Goal: Task Accomplishment & Management: Manage account settings

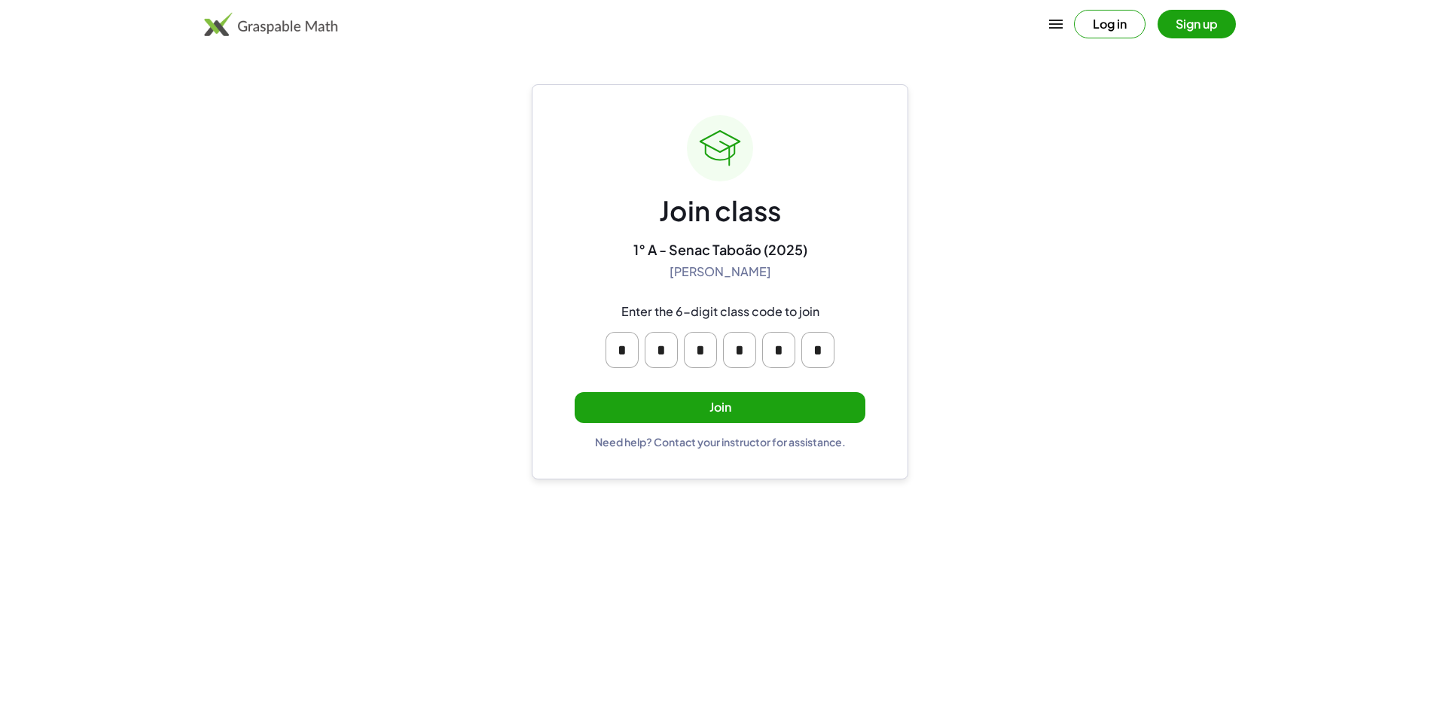
click at [721, 412] on button "Join" at bounding box center [720, 407] width 291 height 31
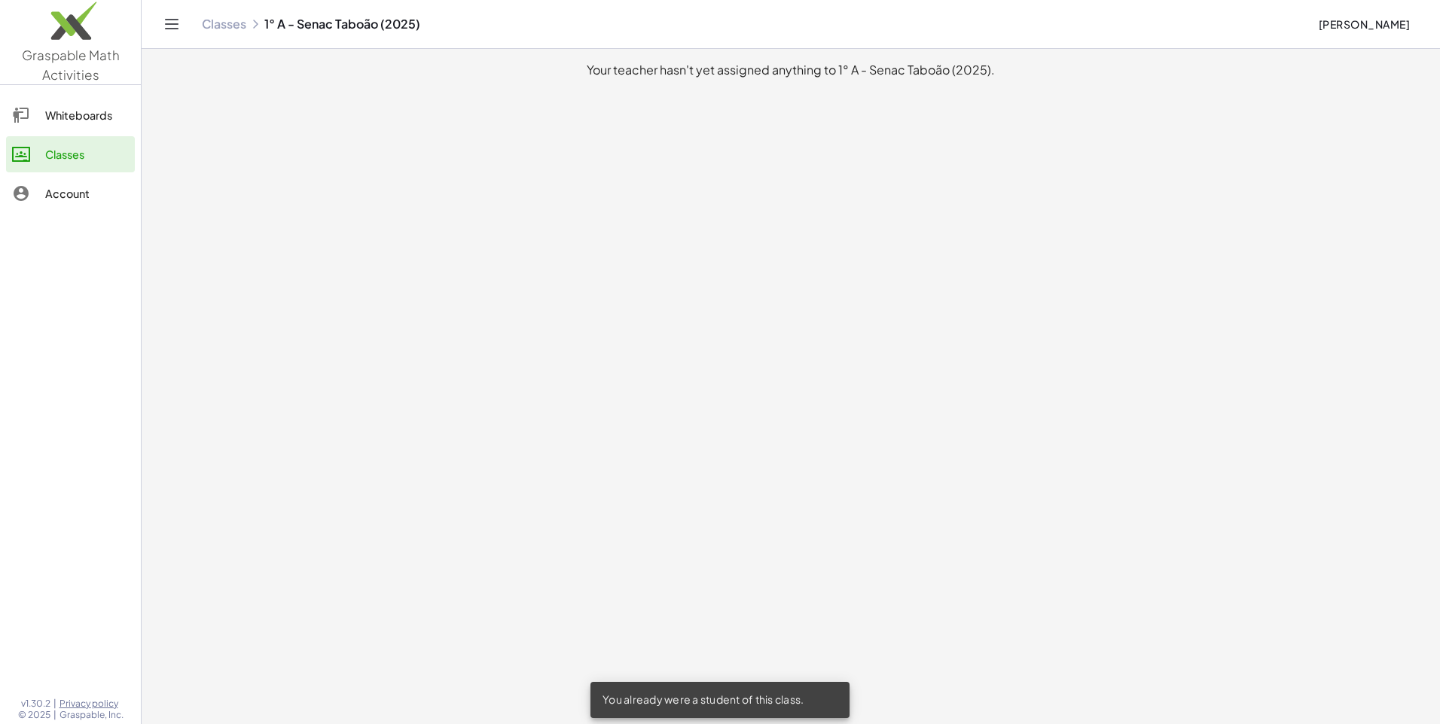
click at [942, 67] on div "Your teacher hasn't yet assigned anything to 1° A - Senac Taboão (2025)." at bounding box center [791, 70] width 1274 height 18
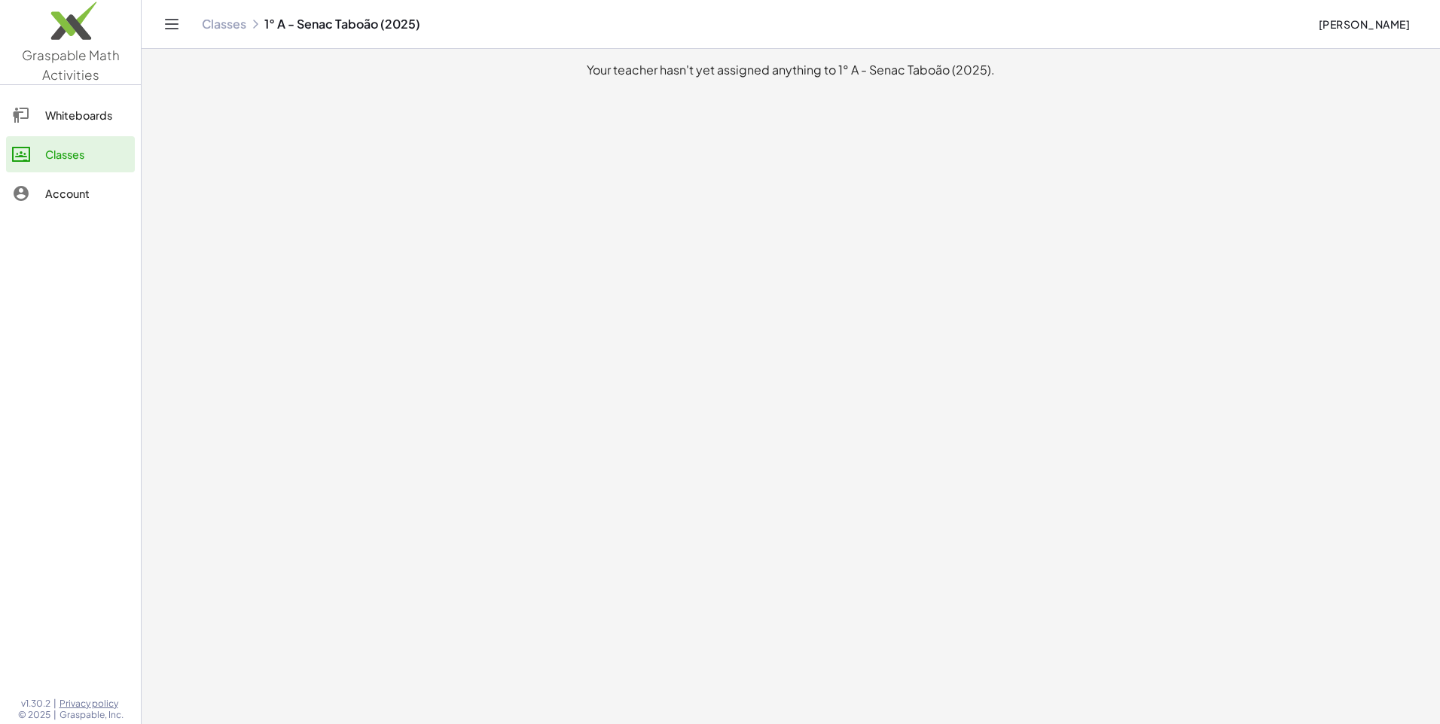
click at [1059, 69] on div "Your teacher hasn't yet assigned anything to 1° A - Senac Taboão (2025)." at bounding box center [791, 70] width 1274 height 18
click at [1135, 63] on div "Your teacher hasn't yet assigned anything to 1° A - Senac Taboão (2025)." at bounding box center [791, 70] width 1274 height 18
click at [728, 88] on main "Your teacher hasn't yet assigned anything to 1° A - Senac Taboão (2025)." at bounding box center [791, 362] width 1298 height 724
click at [438, 88] on main "Your teacher hasn't yet assigned anything to 1° A - Senac Taboão (2025)." at bounding box center [791, 362] width 1298 height 724
click at [251, 26] on icon at bounding box center [255, 24] width 12 height 12
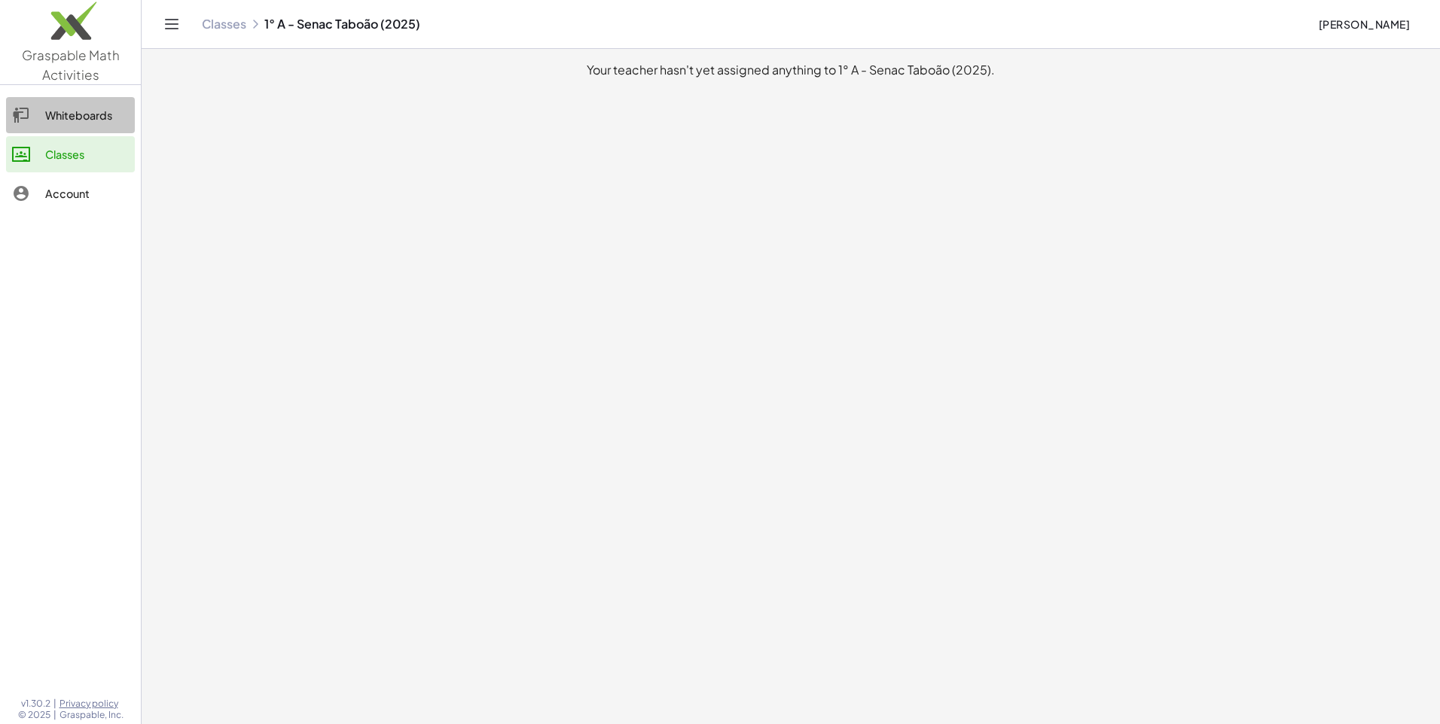
click at [106, 117] on div "Whiteboards" at bounding box center [87, 115] width 84 height 18
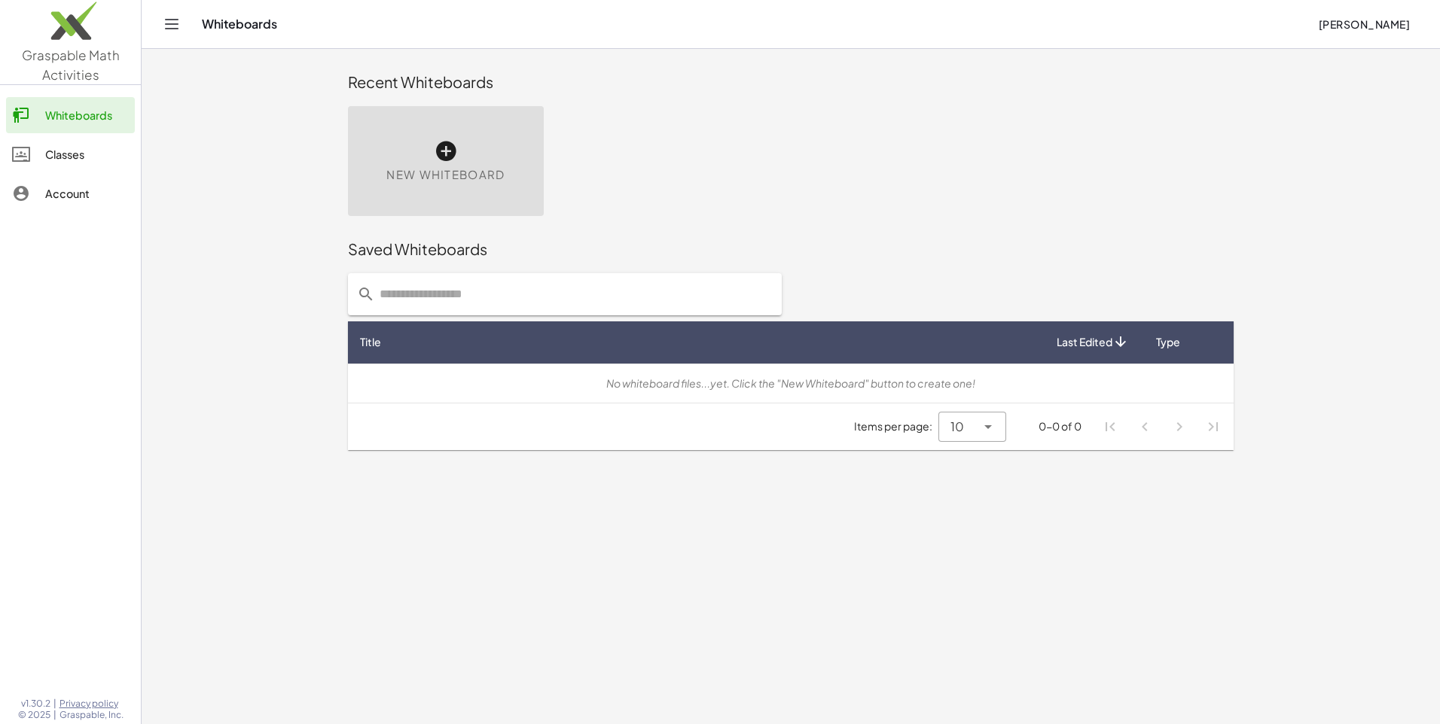
click at [41, 156] on div at bounding box center [28, 154] width 33 height 18
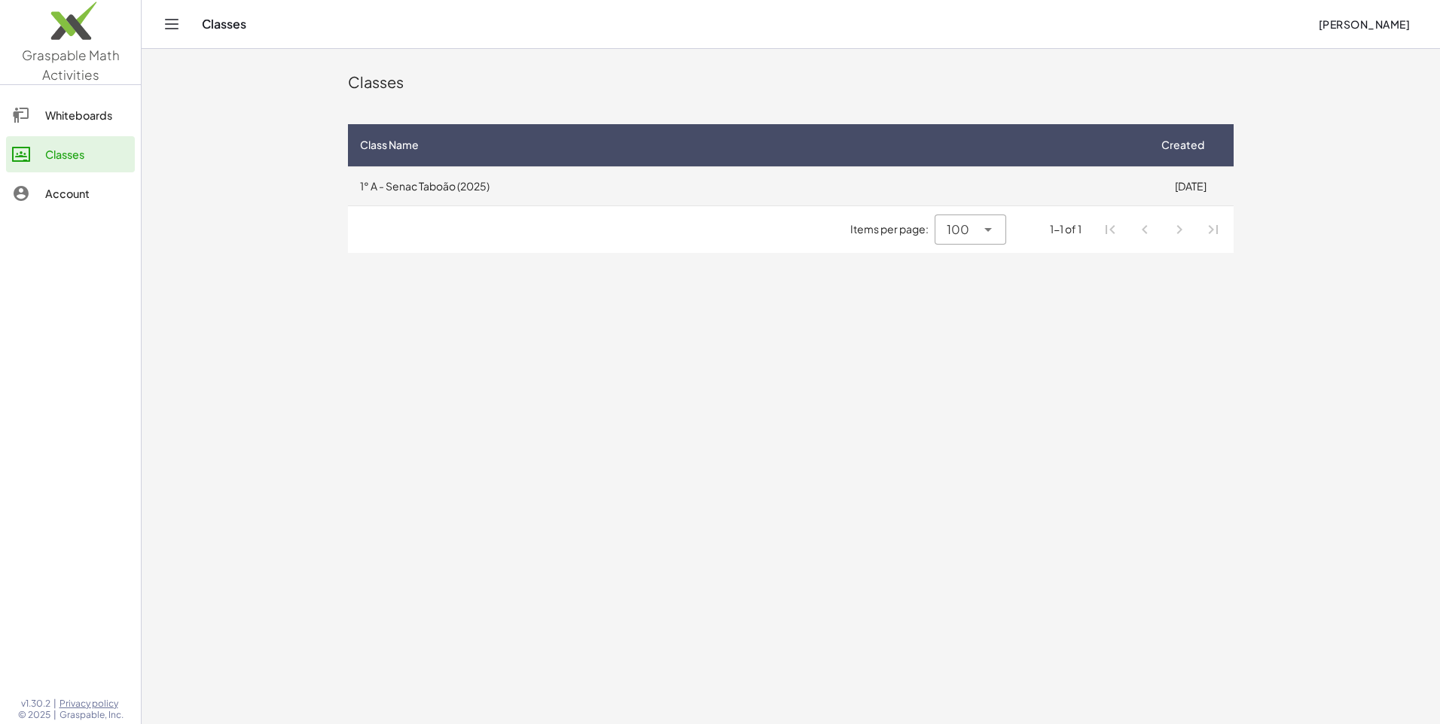
click at [493, 190] on td "1° A - Senac Taboão (2025)" at bounding box center [747, 185] width 799 height 39
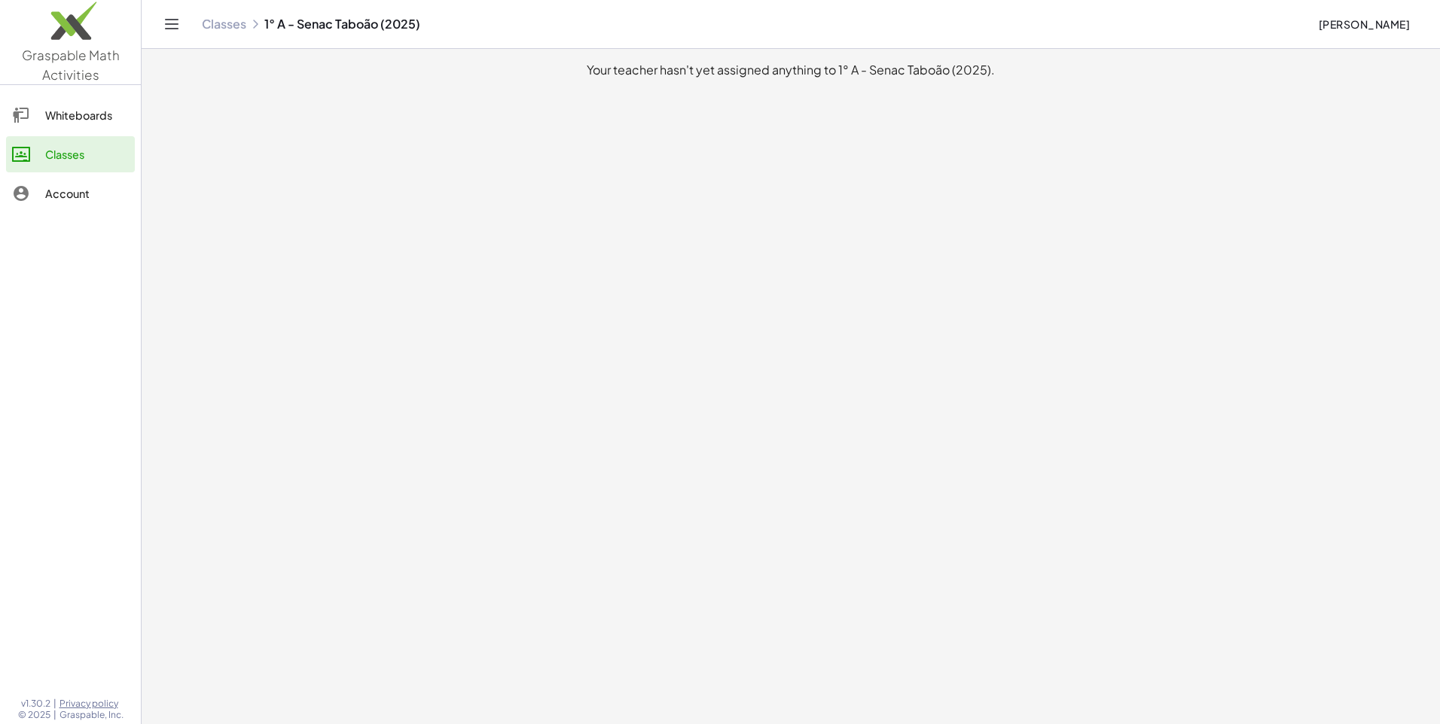
drag, startPoint x: 1373, startPoint y: 0, endPoint x: 993, endPoint y: 386, distance: 541.6
click at [991, 389] on main "Your teacher hasn't yet assigned anything to 1° A - Senac Taboão (2025)." at bounding box center [791, 362] width 1298 height 724
click at [928, 203] on main "Your teacher hasn't yet assigned anything to 1° A - Senac Taboão (2025)." at bounding box center [791, 362] width 1298 height 724
click at [69, 103] on link "Whiteboards" at bounding box center [70, 115] width 129 height 36
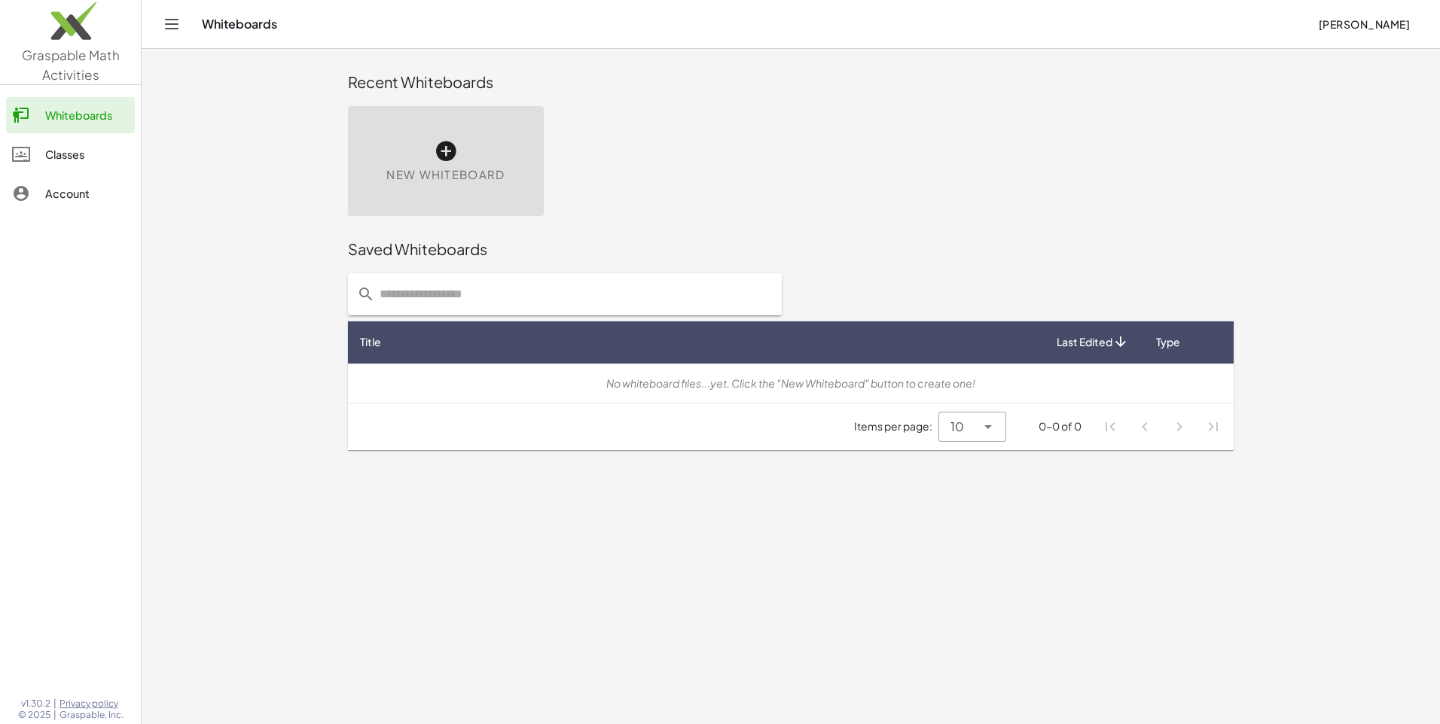
click at [964, 428] on div "10 **" at bounding box center [957, 427] width 38 height 30
click at [963, 428] on span "10" at bounding box center [957, 427] width 14 height 18
click at [60, 191] on div "Account" at bounding box center [87, 194] width 84 height 18
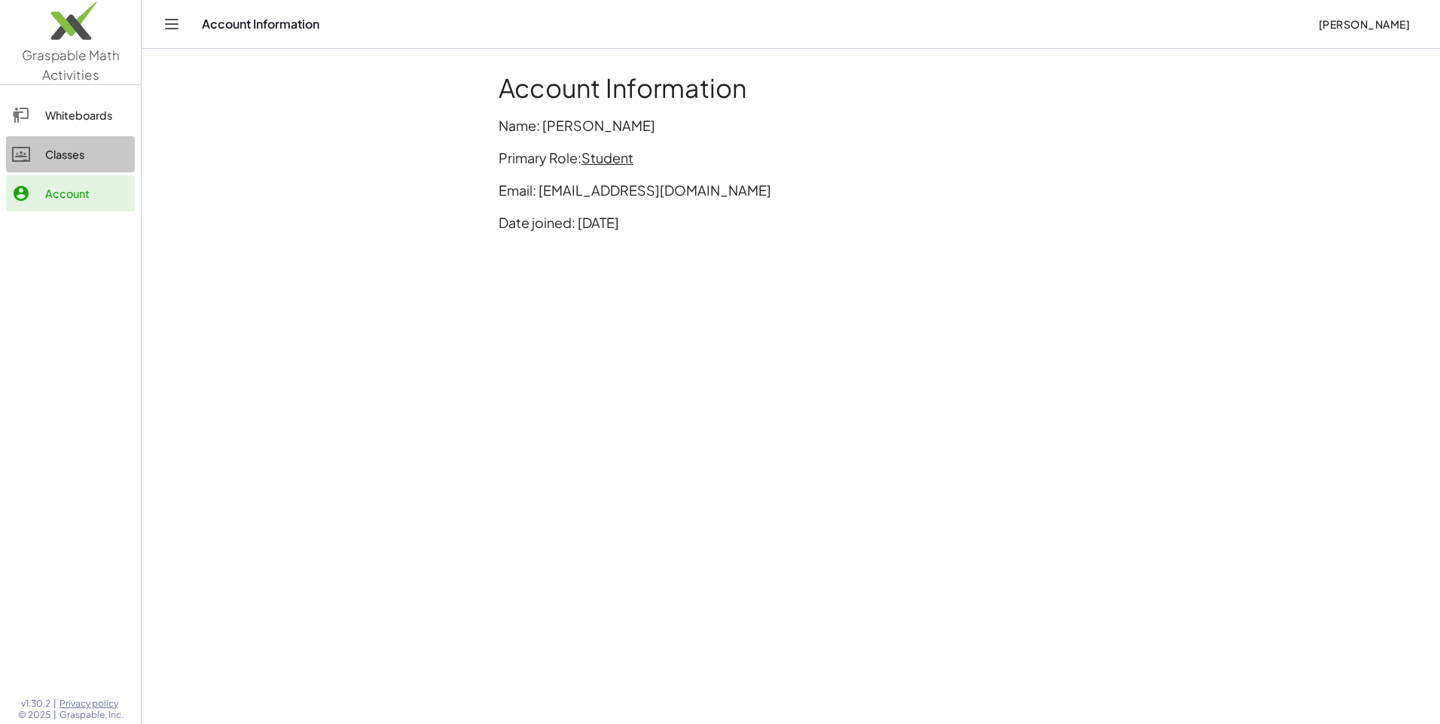
click at [76, 160] on div "Classes" at bounding box center [87, 154] width 84 height 18
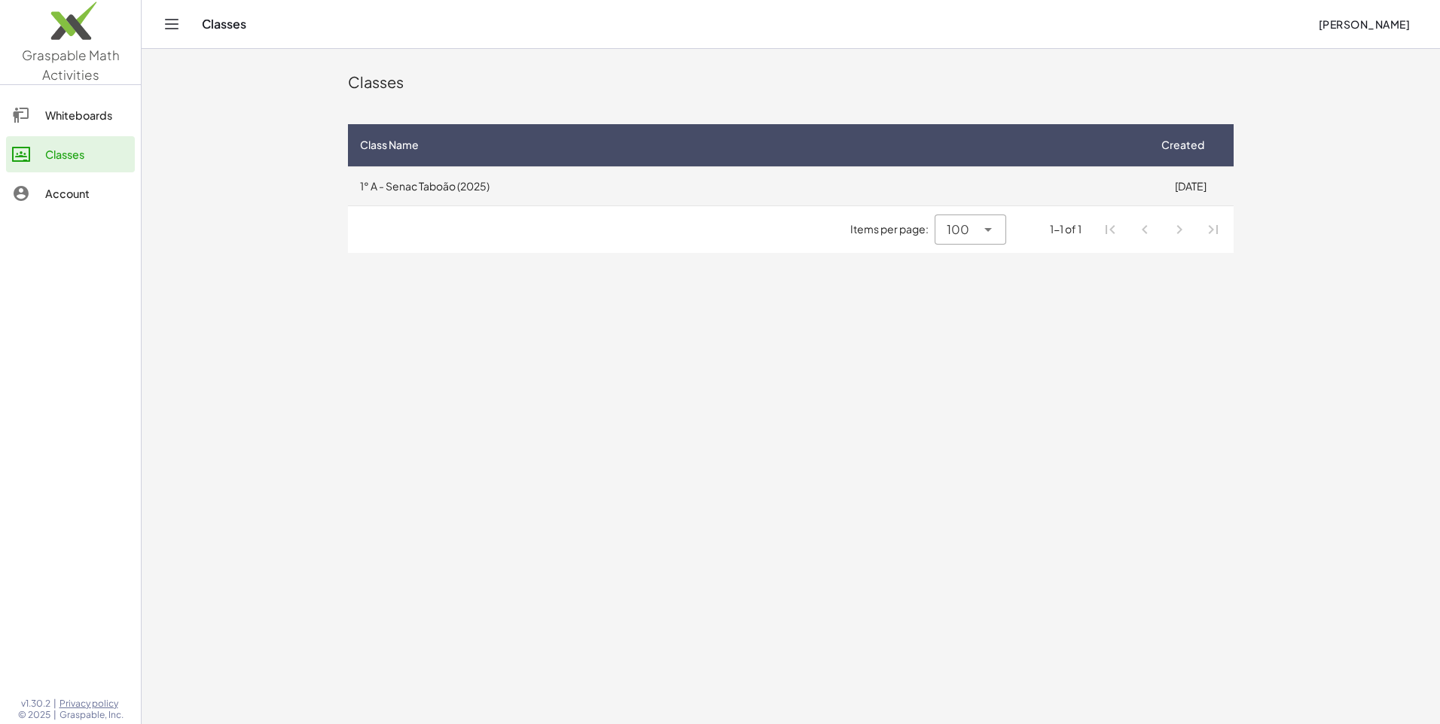
click at [572, 185] on td "1° A - Senac Taboão (2025)" at bounding box center [747, 185] width 799 height 39
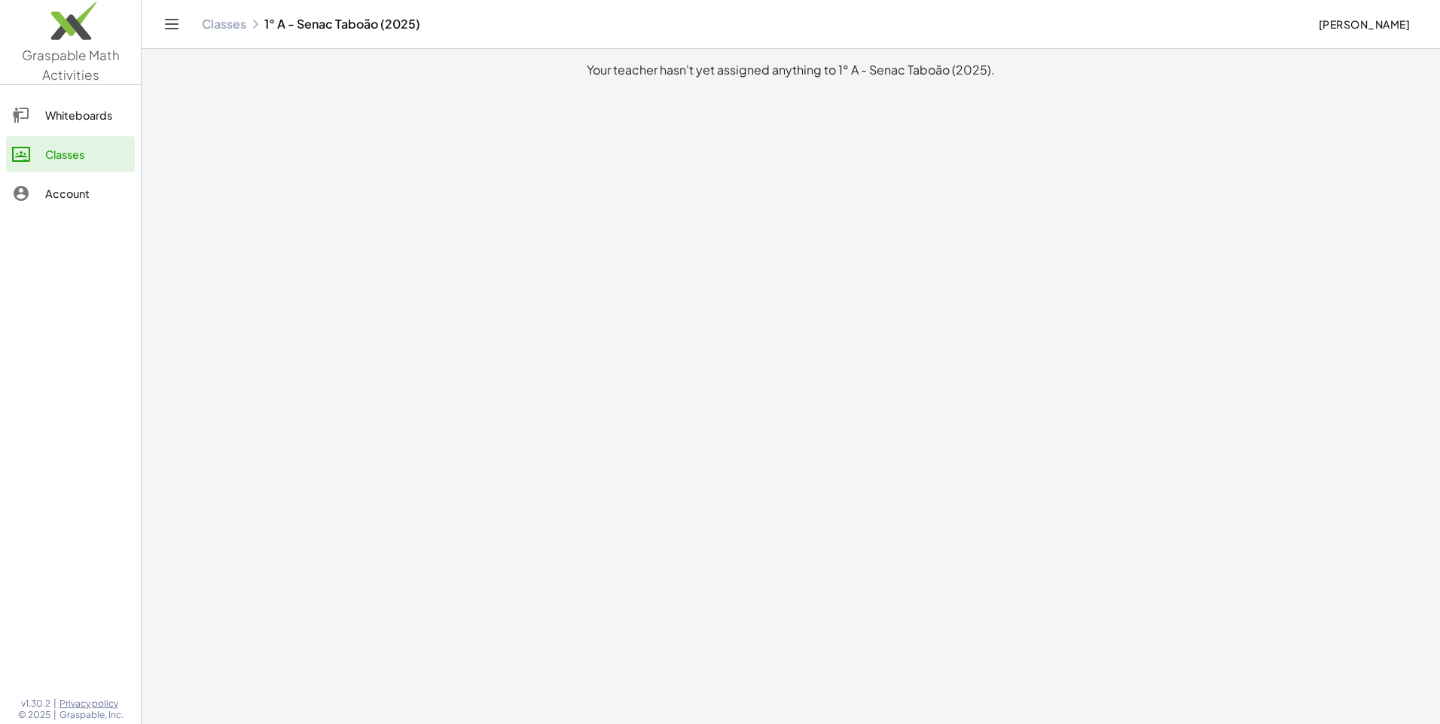
drag, startPoint x: 594, startPoint y: 71, endPoint x: 1001, endPoint y: 77, distance: 406.7
click at [1001, 77] on div "Your teacher hasn't yet assigned anything to 1° A - Senac Taboão (2025)." at bounding box center [791, 70] width 1274 height 18
click at [547, 140] on main "Your teacher hasn't yet assigned anything to 1° A - Senac Taboão (2025)." at bounding box center [791, 362] width 1298 height 724
click at [89, 199] on div "Account" at bounding box center [87, 194] width 84 height 18
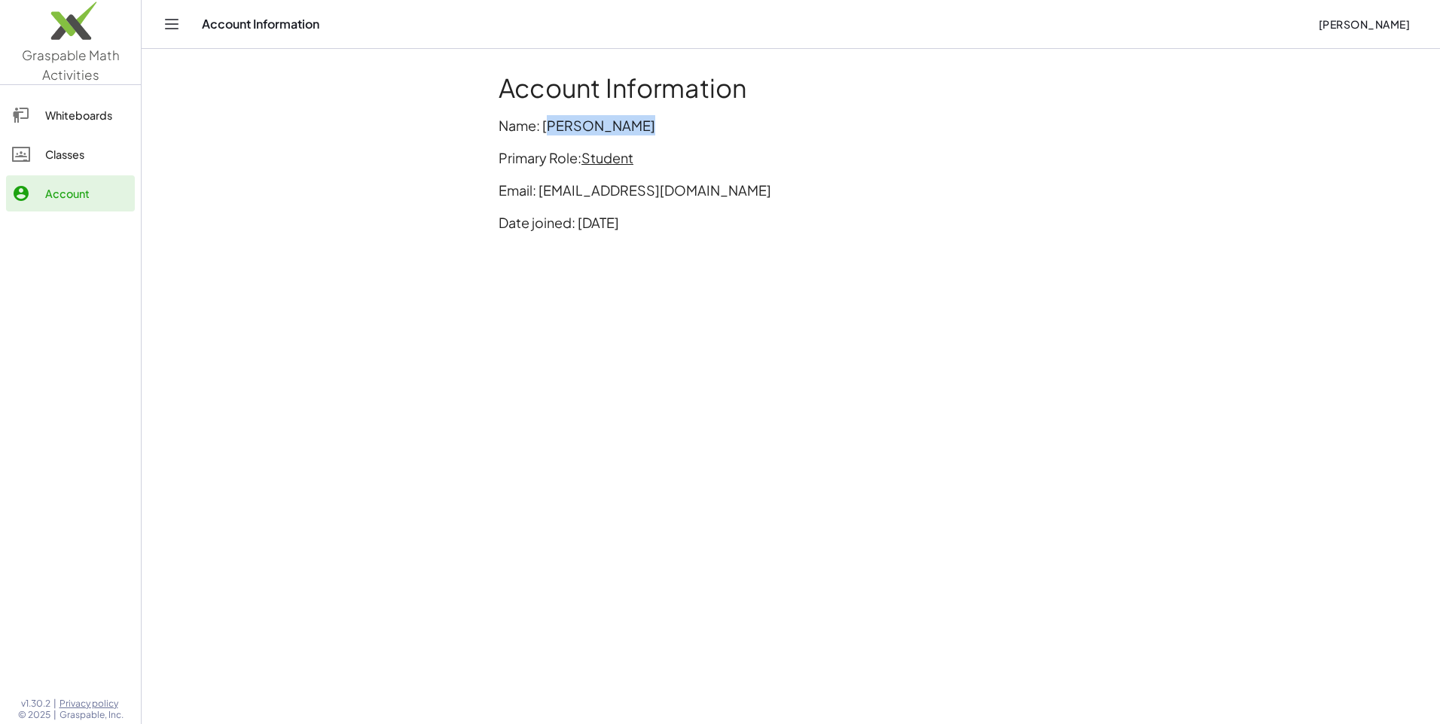
drag, startPoint x: 628, startPoint y: 124, endPoint x: 655, endPoint y: 125, distance: 27.2
click at [655, 125] on p "Name: [PERSON_NAME]" at bounding box center [791, 125] width 584 height 20
drag, startPoint x: 655, startPoint y: 125, endPoint x: 764, endPoint y: 177, distance: 120.9
click at [760, 166] on p "Primary Role: Student" at bounding box center [791, 158] width 584 height 20
drag, startPoint x: 608, startPoint y: 187, endPoint x: 633, endPoint y: 187, distance: 25.6
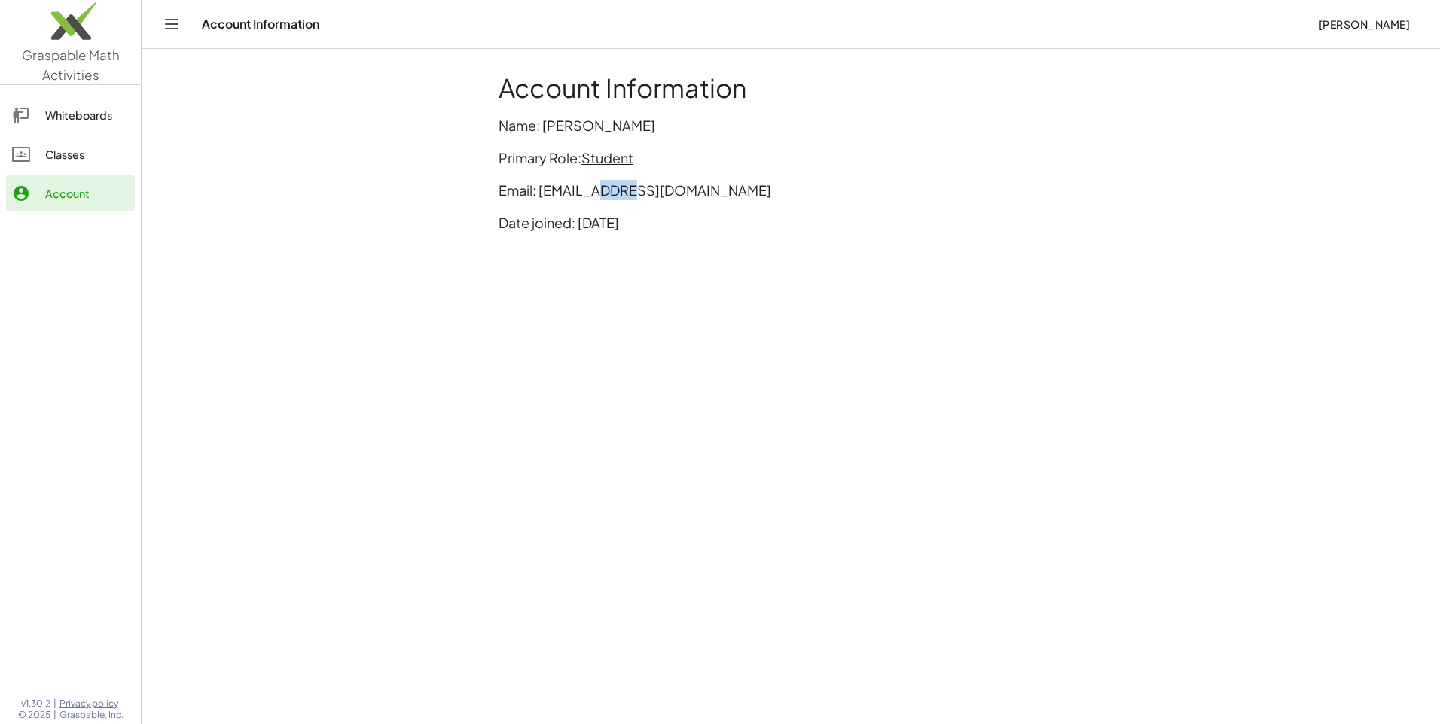
click at [633, 187] on p "Email: [EMAIL_ADDRESS][DOMAIN_NAME]" at bounding box center [791, 190] width 584 height 20
drag, startPoint x: 633, startPoint y: 187, endPoint x: 757, endPoint y: 194, distance: 123.7
click at [757, 194] on p "Email: [EMAIL_ADDRESS][DOMAIN_NAME]" at bounding box center [791, 190] width 584 height 20
drag, startPoint x: 757, startPoint y: 194, endPoint x: 766, endPoint y: 199, distance: 10.5
click at [770, 194] on p "Email: [EMAIL_ADDRESS][DOMAIN_NAME]" at bounding box center [791, 190] width 584 height 20
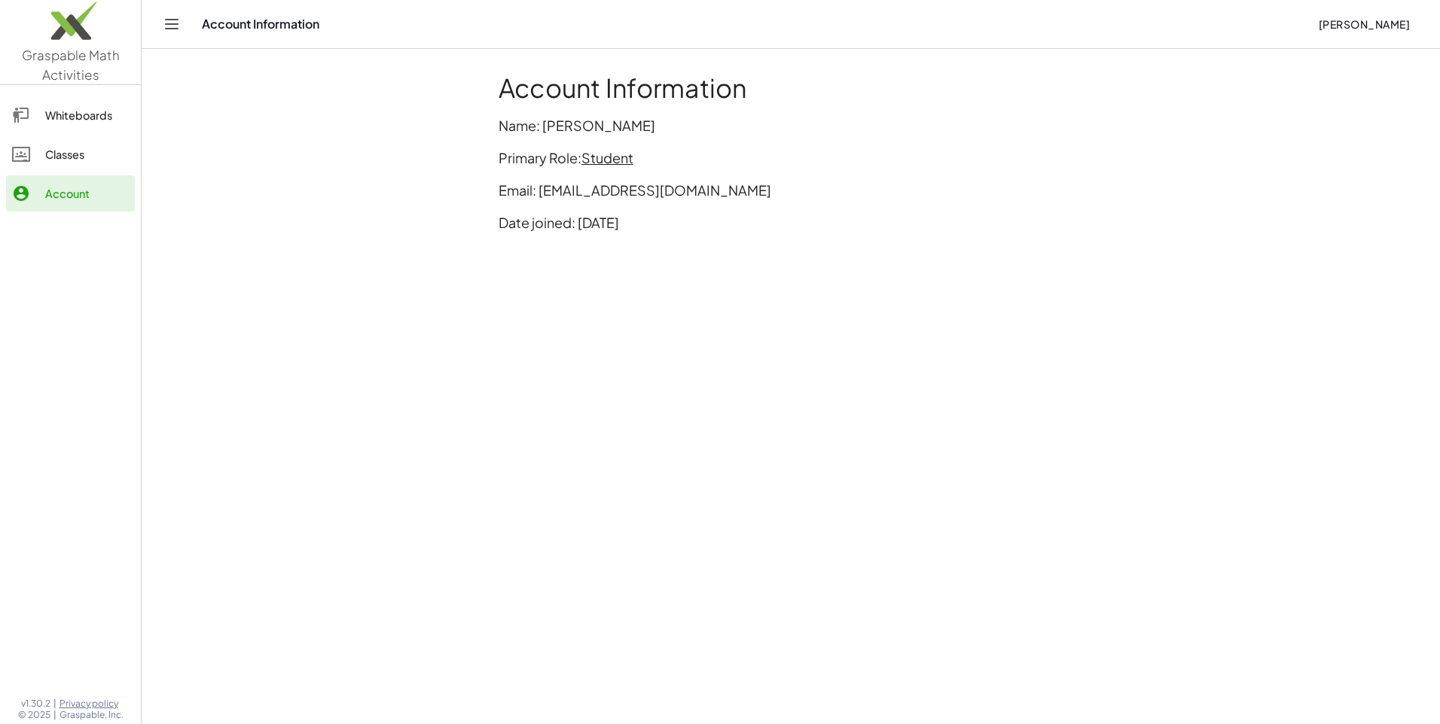
click at [735, 232] on p "Date joined: [DATE]" at bounding box center [791, 222] width 584 height 20
drag, startPoint x: 570, startPoint y: 221, endPoint x: 597, endPoint y: 218, distance: 27.4
click at [597, 218] on p "Date joined: [DATE]" at bounding box center [791, 222] width 584 height 20
drag, startPoint x: 597, startPoint y: 218, endPoint x: 674, endPoint y: 259, distance: 87.3
click at [674, 259] on main "Account Information Name: [PERSON_NAME] Primary Role: Student Email: [EMAIL_ADD…" at bounding box center [791, 362] width 1298 height 724
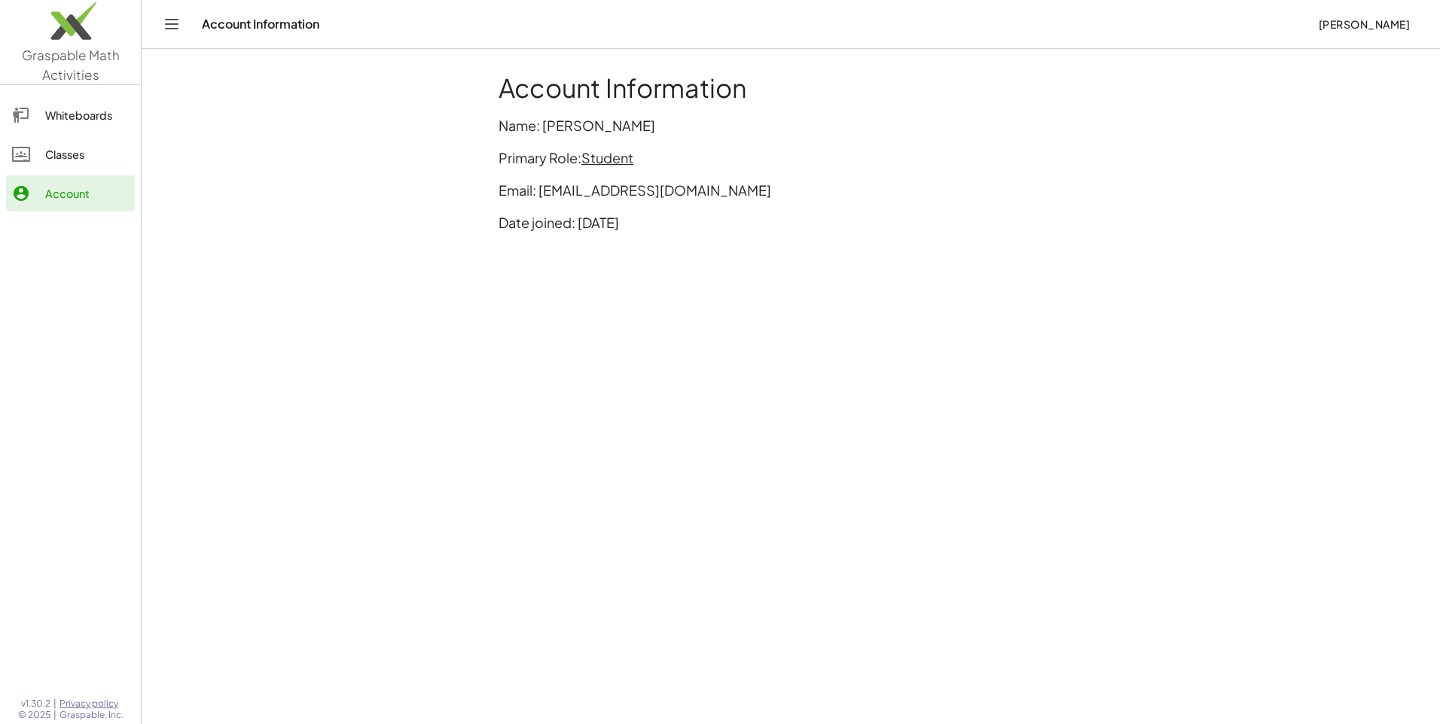
click at [108, 112] on div "Whiteboards" at bounding box center [87, 115] width 84 height 18
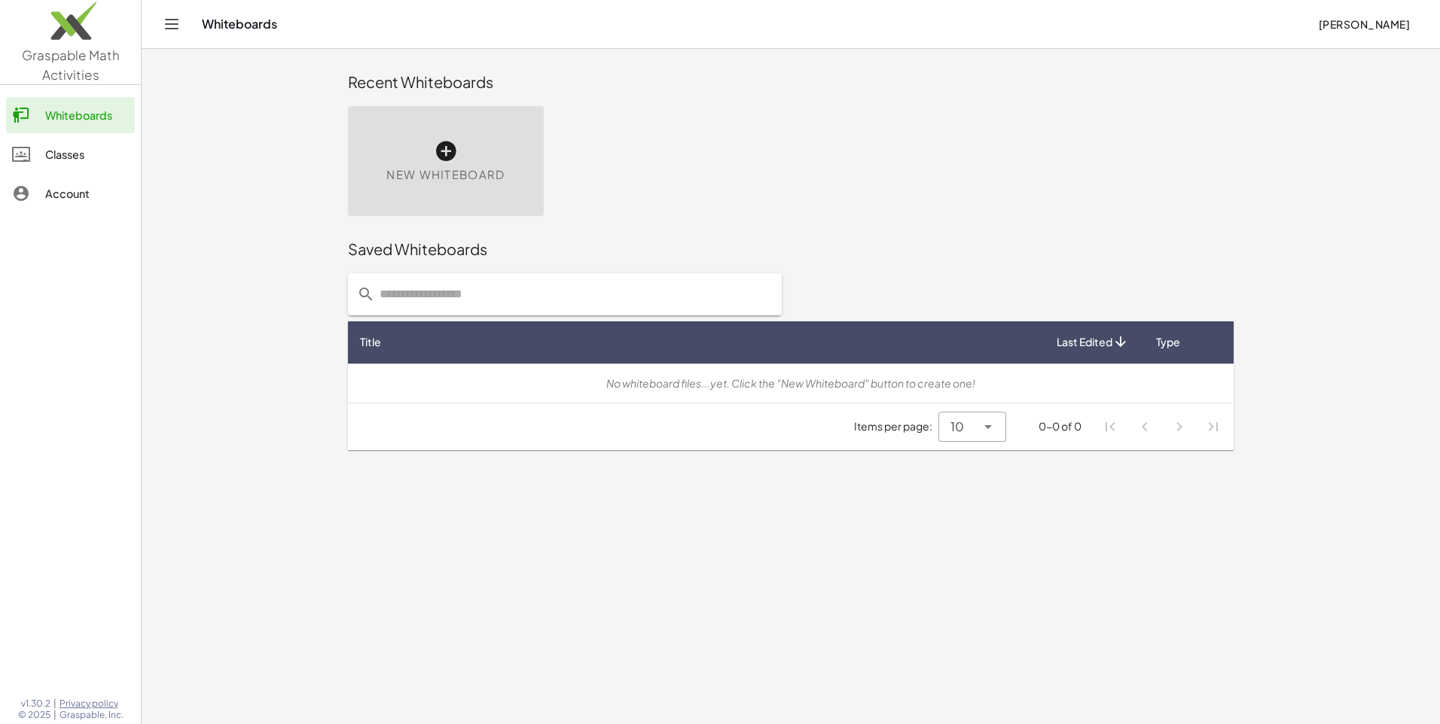
click at [1101, 346] on span "Last Edited" at bounding box center [1085, 342] width 56 height 16
click at [64, 155] on div "Classes" at bounding box center [87, 154] width 84 height 18
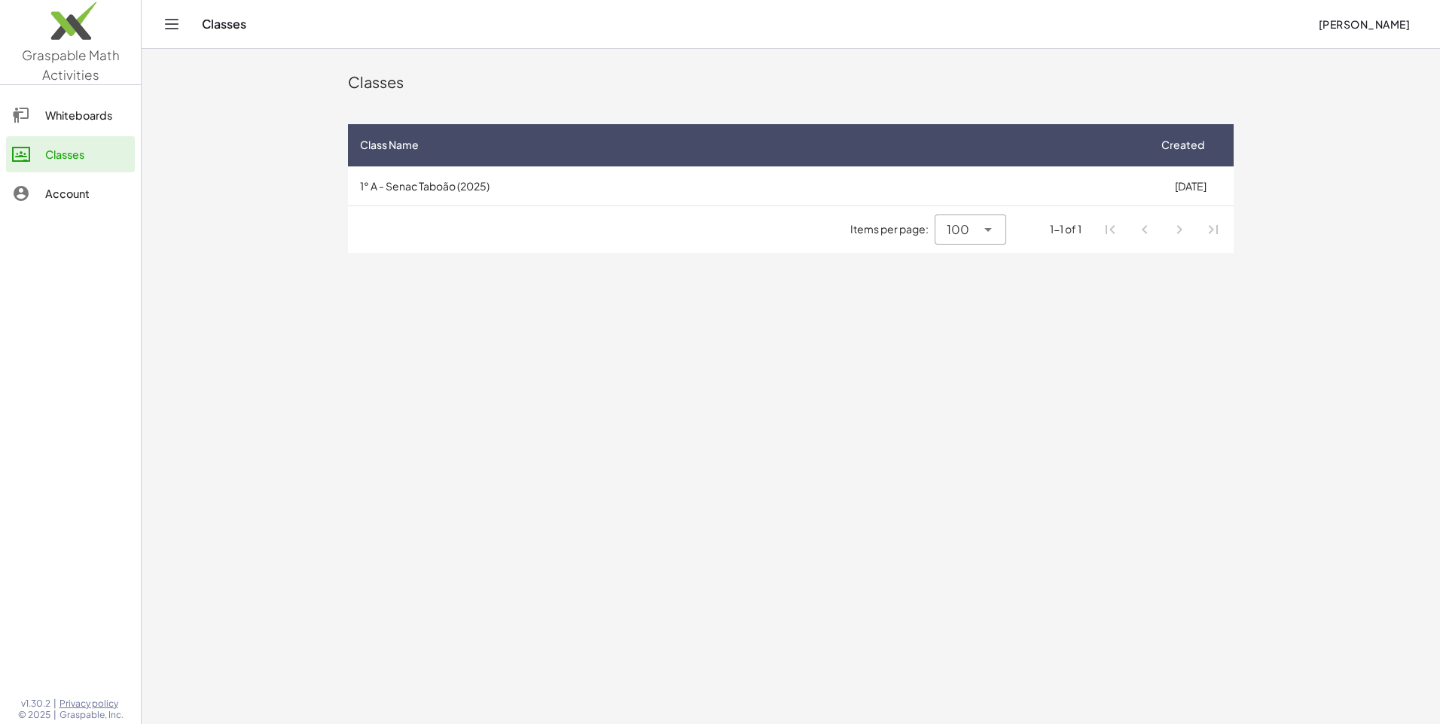
click at [69, 189] on div "Account" at bounding box center [87, 194] width 84 height 18
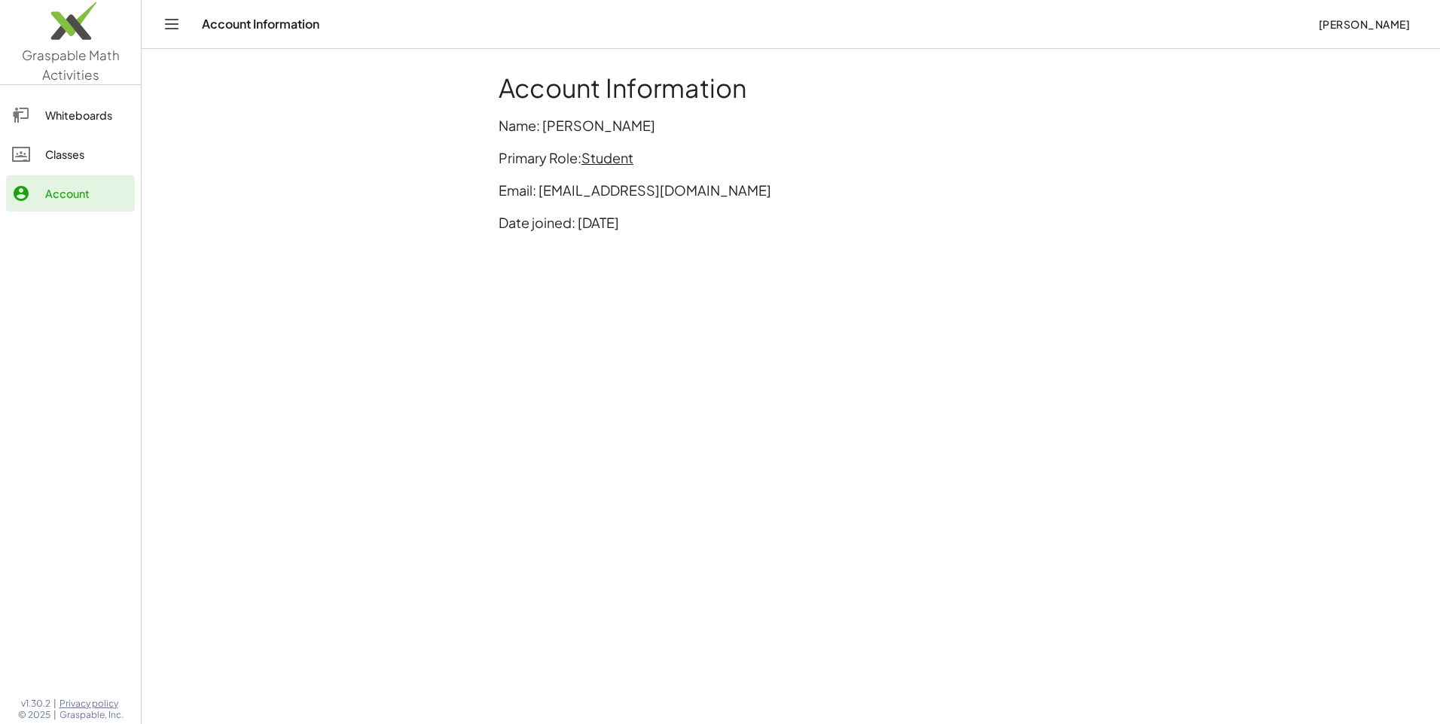
click at [593, 155] on span "Student" at bounding box center [607, 157] width 52 height 17
click at [617, 197] on div "Switch to being a Teacher" at bounding box center [670, 190] width 149 height 18
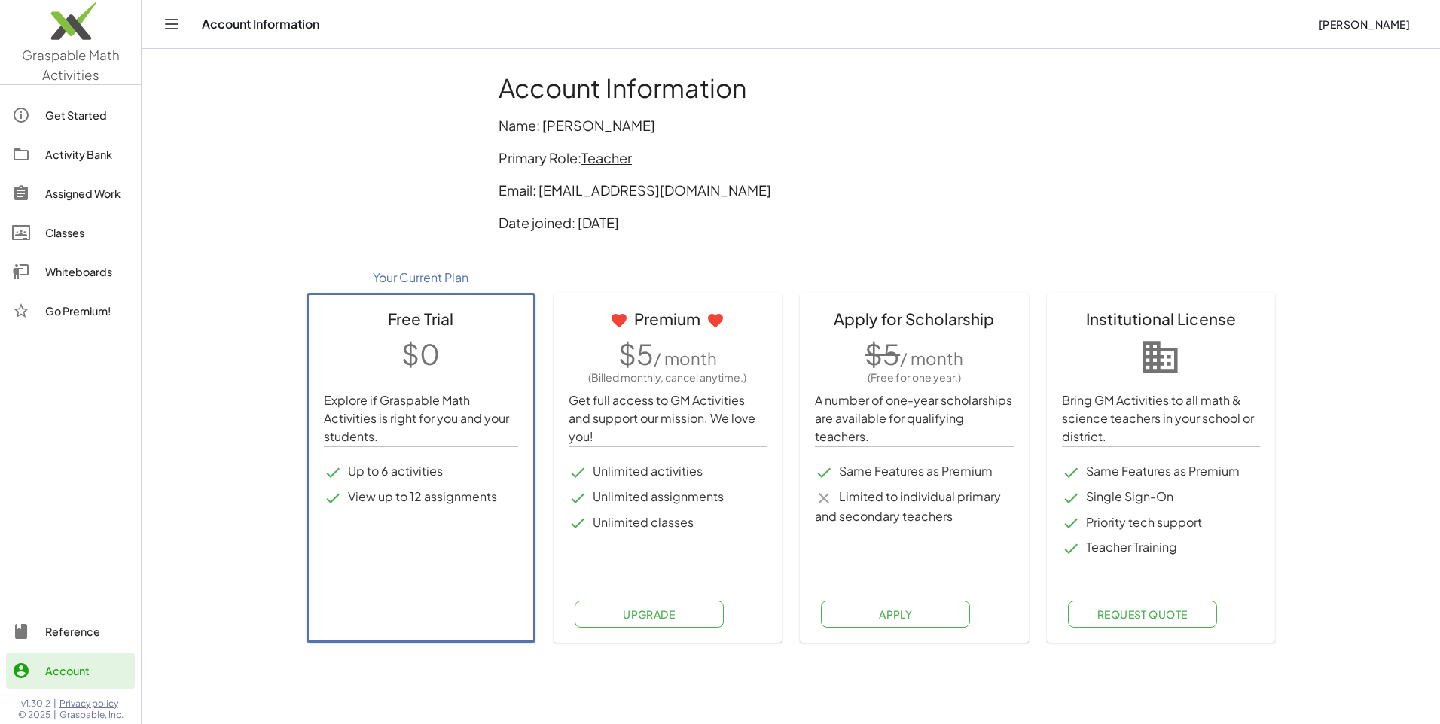
click at [69, 118] on div "Get Started" at bounding box center [87, 115] width 84 height 18
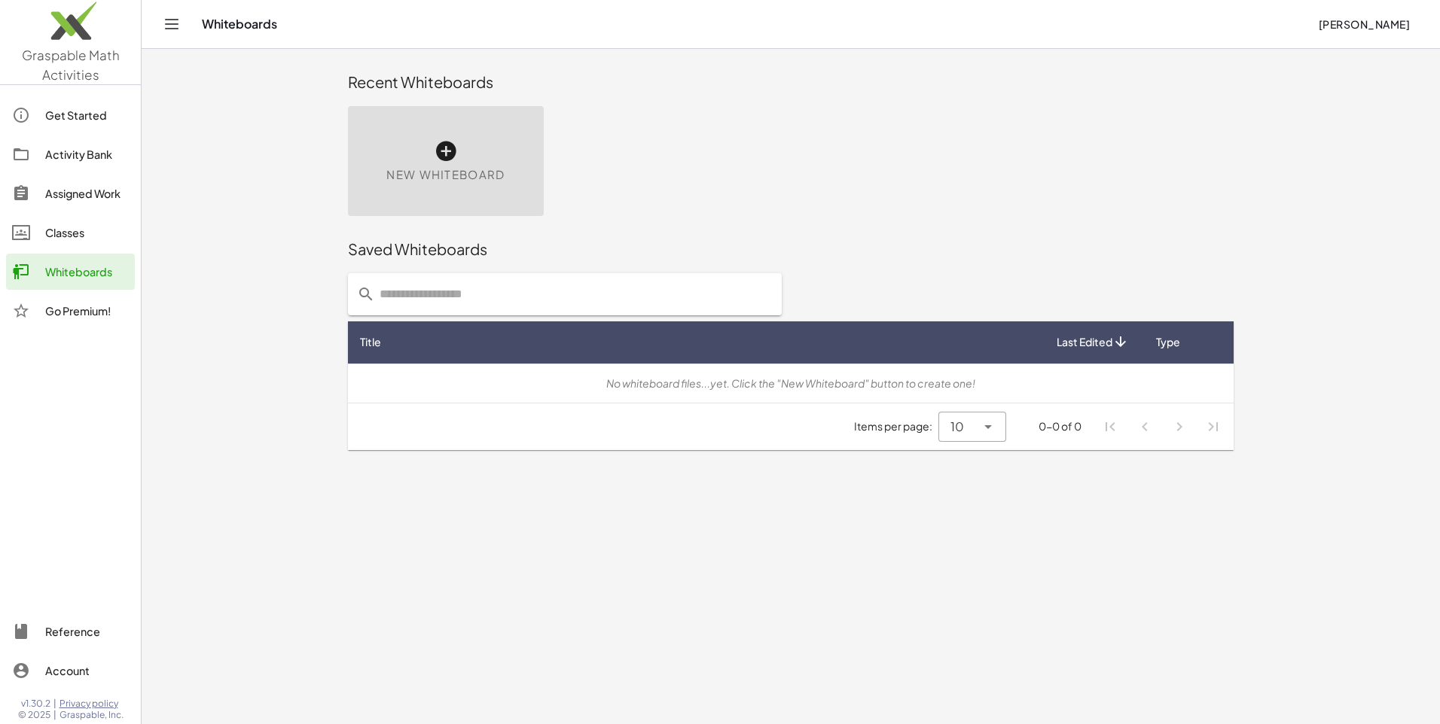
click at [72, 105] on link "Get Started" at bounding box center [70, 115] width 129 height 36
